Goal: Task Accomplishment & Management: Use online tool/utility

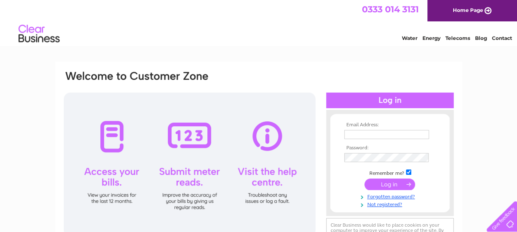
type input "[EMAIL_ADDRESS][DOMAIN_NAME]"
click at [383, 181] on input "submit" at bounding box center [389, 185] width 51 height 12
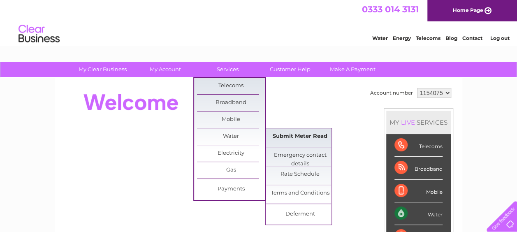
click at [292, 135] on link "Submit Meter Read" at bounding box center [300, 136] width 68 height 16
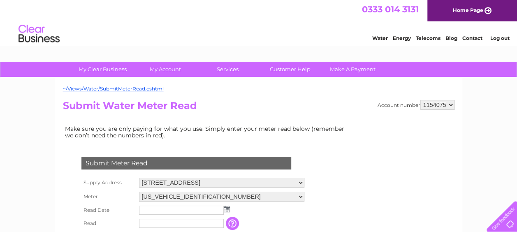
click at [188, 207] on input "text" at bounding box center [181, 210] width 85 height 9
click at [228, 210] on img at bounding box center [228, 209] width 6 height 7
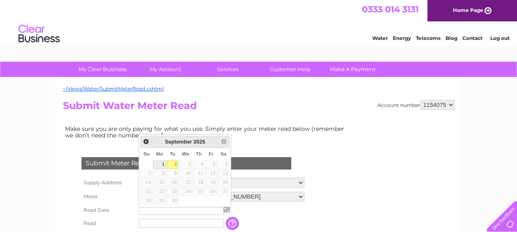
click at [161, 161] on link "1" at bounding box center [159, 164] width 13 height 8
type input "2025/09/01"
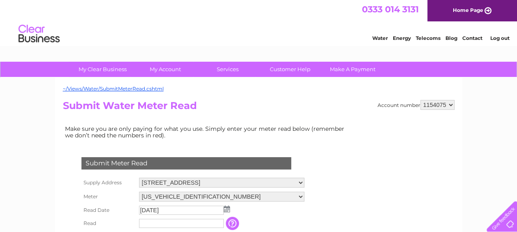
click at [181, 223] on input "text" at bounding box center [181, 223] width 85 height 9
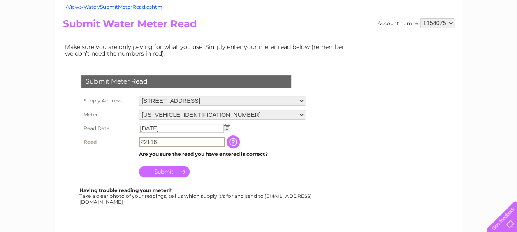
scroll to position [82, 0]
type input "22116"
click at [157, 171] on input "Submit" at bounding box center [164, 171] width 51 height 12
